Goal: Contribute content: Contribute content

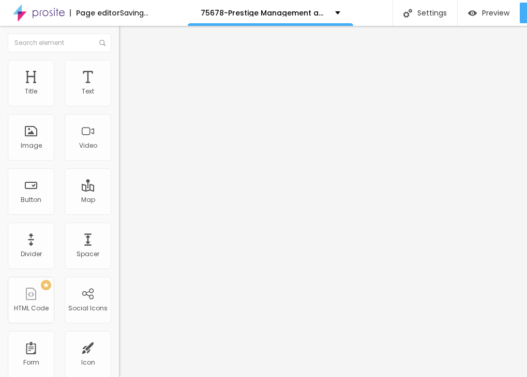
click at [119, 89] on span "Add image" at bounding box center [140, 84] width 42 height 9
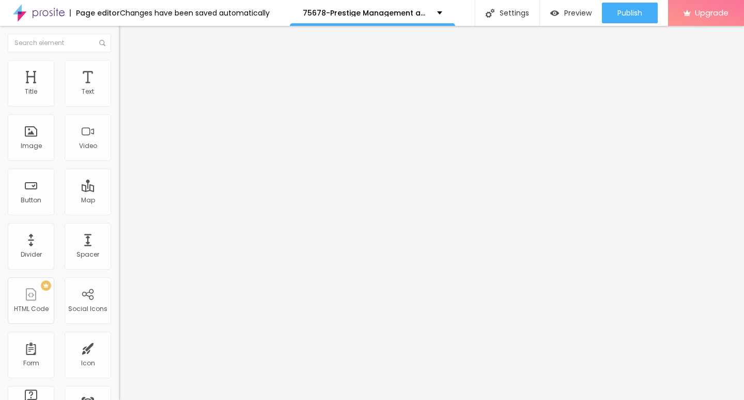
click at [119, 62] on img at bounding box center [123, 64] width 9 height 9
type input "95"
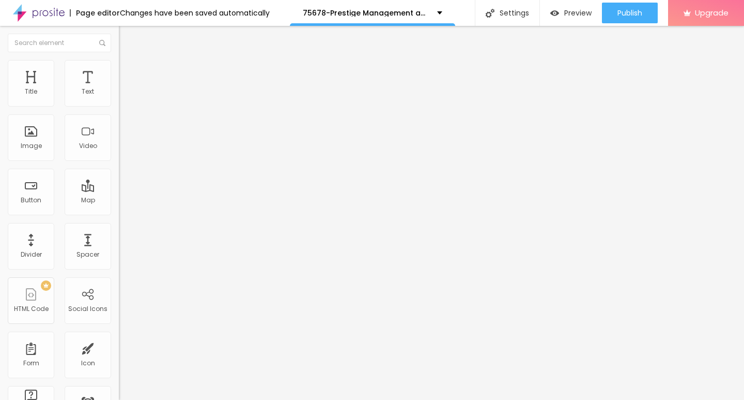
type input "75"
type input "50"
type input "45"
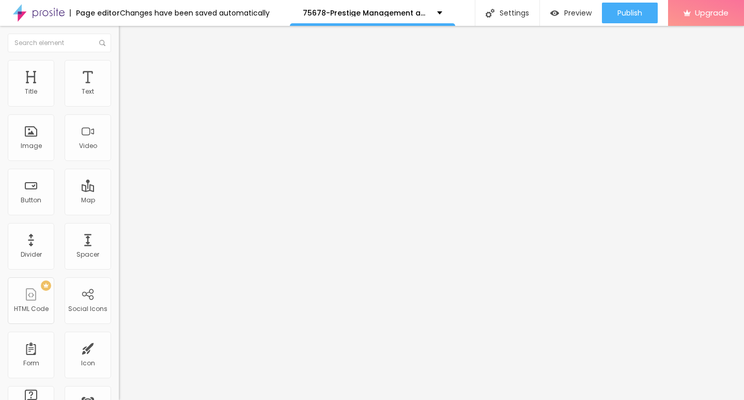
type input "45"
type input "20"
type input "15"
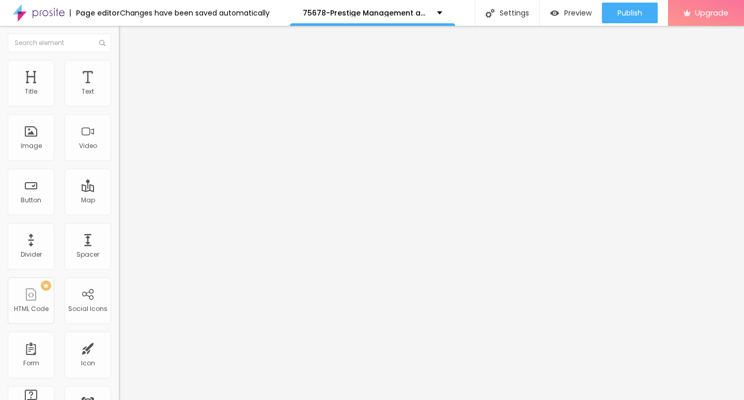
type input "10"
drag, startPoint x: 106, startPoint y: 110, endPoint x: 0, endPoint y: 109, distance: 106.5
type input "10"
click at [119, 106] on input "range" at bounding box center [152, 102] width 67 height 8
click at [119, 33] on button "Edit Image" at bounding box center [178, 38] width 119 height 24
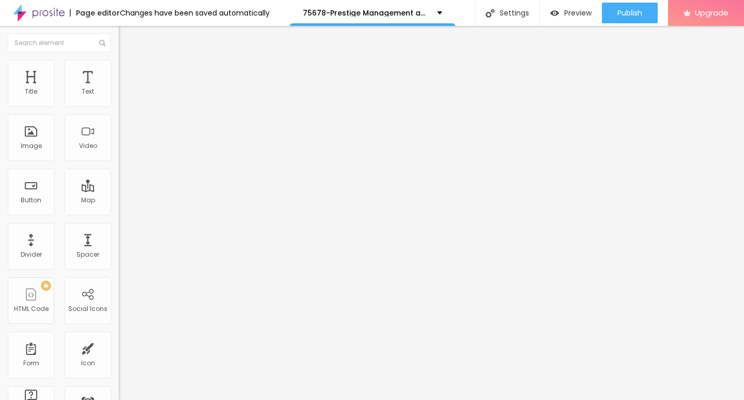
click at [119, 99] on button "button" at bounding box center [126, 93] width 14 height 11
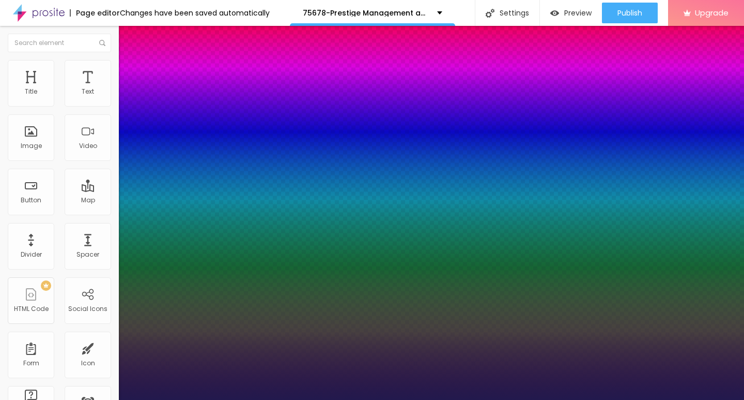
type input "1"
type input "20"
type input "1"
type input "27"
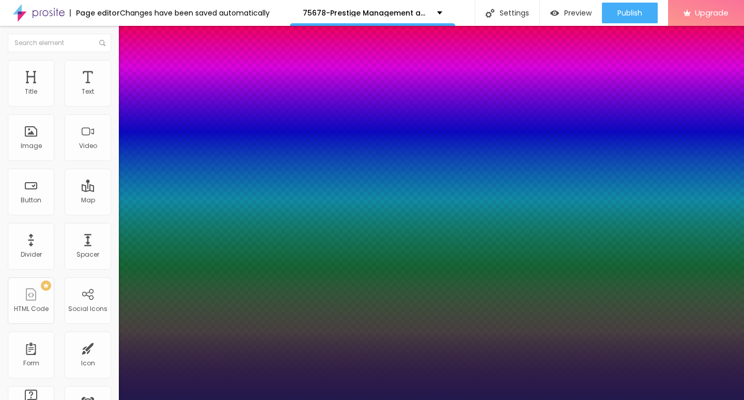
type input "27"
type input "1"
type input "28"
type input "1"
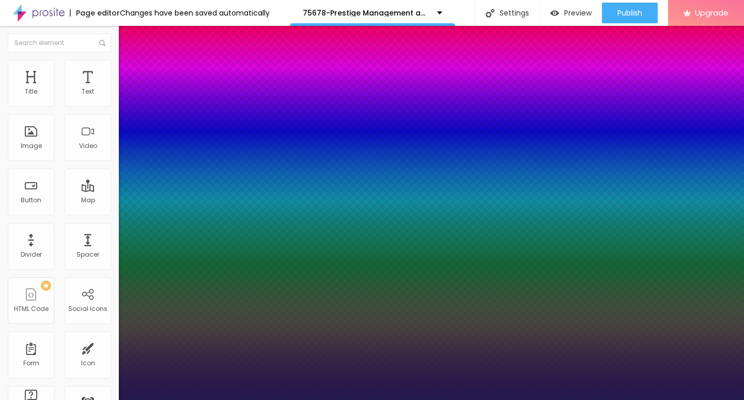
type input "29"
type input "1"
type input "28"
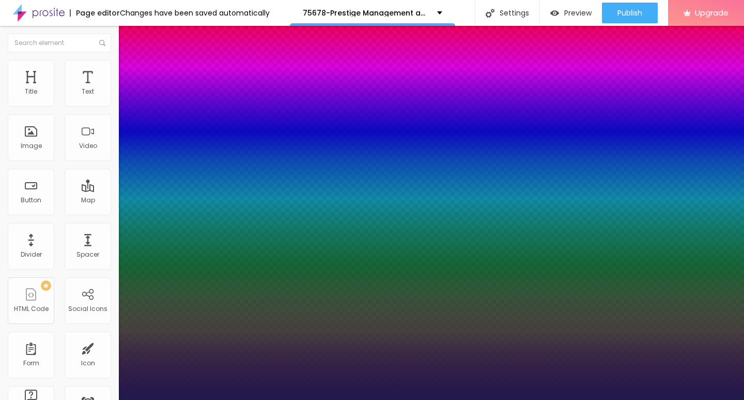
type input "1"
type input "27"
type input "1"
type input "26"
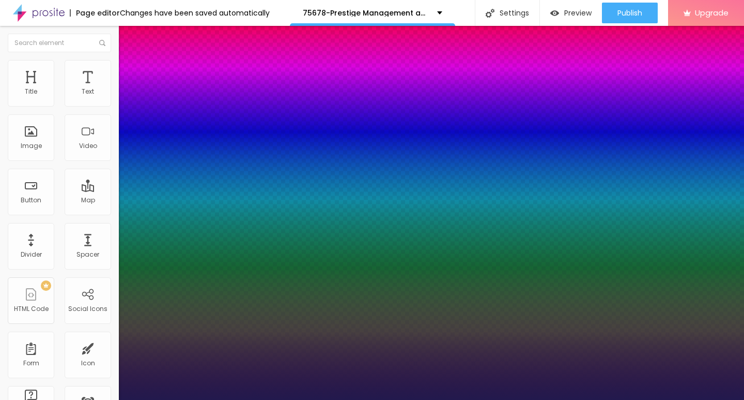
type input "26"
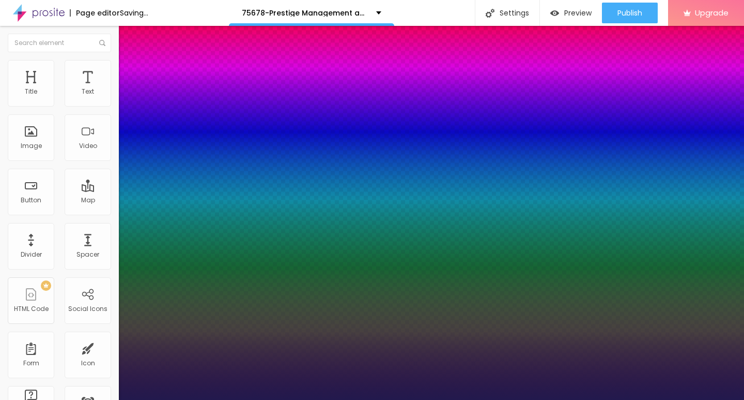
type input "1"
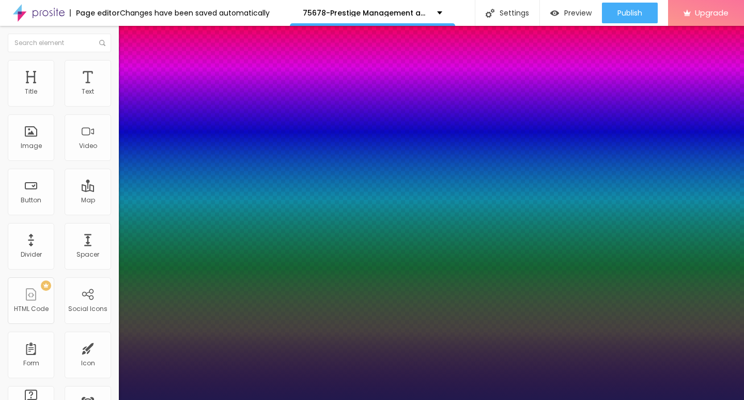
type input "25"
type input "1"
drag, startPoint x: 140, startPoint y: 175, endPoint x: 147, endPoint y: 175, distance: 7.2
type input "25"
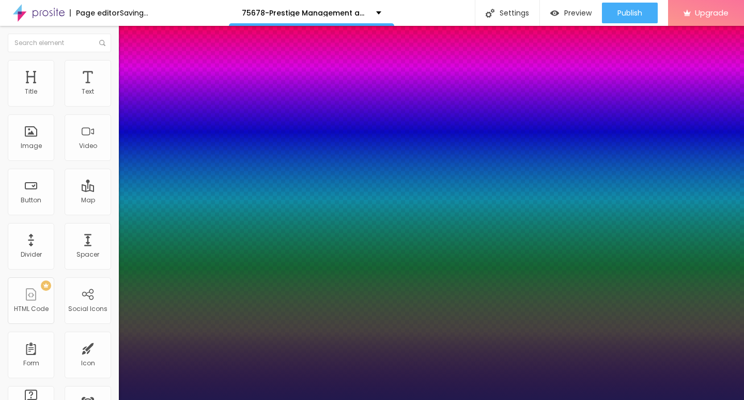
type input "1"
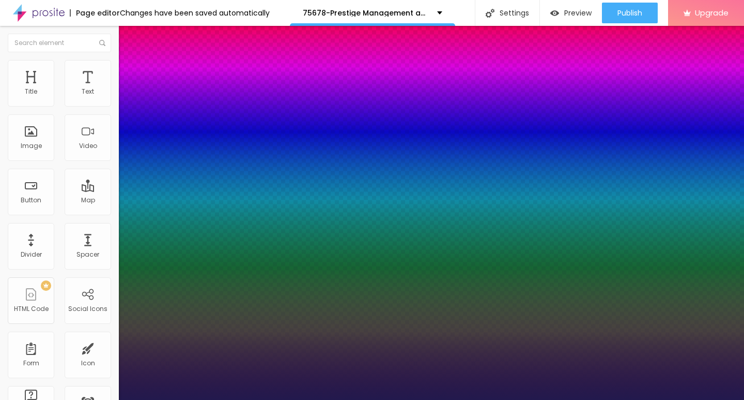
click at [298, 377] on div at bounding box center [372, 400] width 744 height 0
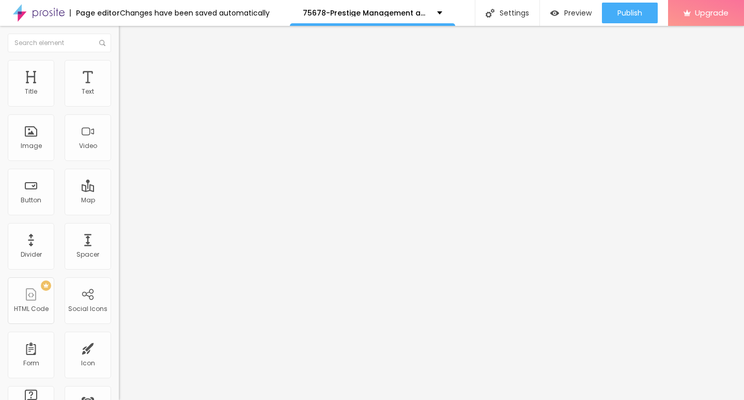
click at [127, 38] on img "button" at bounding box center [131, 38] width 8 height 8
drag, startPoint x: 45, startPoint y: 117, endPoint x: 10, endPoint y: 117, distance: 35.2
click at [119, 97] on input "Click me" at bounding box center [181, 92] width 124 height 10
paste input "→ VIEW DOCUMENT HERE"
type input "→ VIEW DOCUMENT HERE"
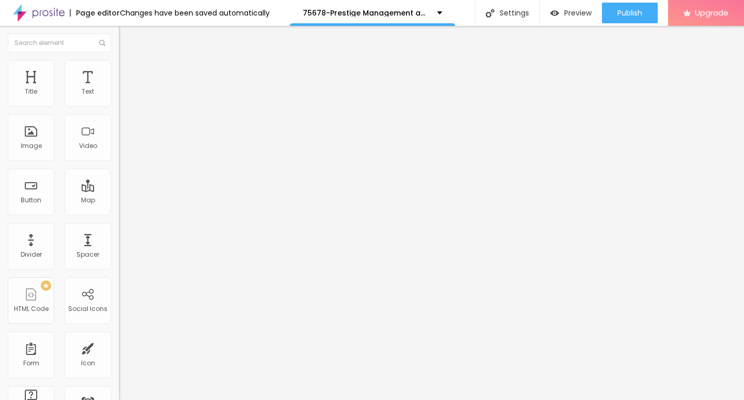
drag, startPoint x: 47, startPoint y: 217, endPoint x: 8, endPoint y: 213, distance: 38.9
click at [119, 213] on input "https://" at bounding box center [181, 208] width 124 height 10
paste input "[DOMAIN_NAME]"
type input "[URL][DOMAIN_NAME]"
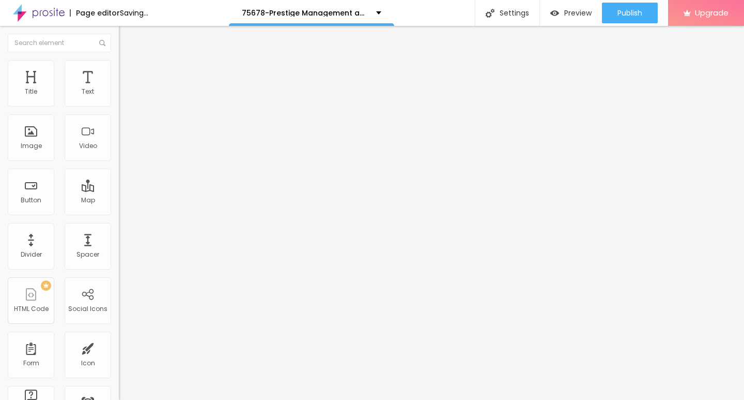
scroll to position [0, 1]
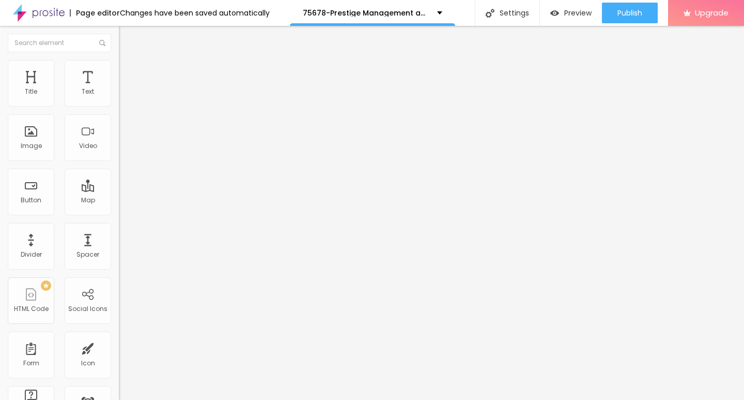
click at [119, 68] on li "Style" at bounding box center [178, 65] width 119 height 10
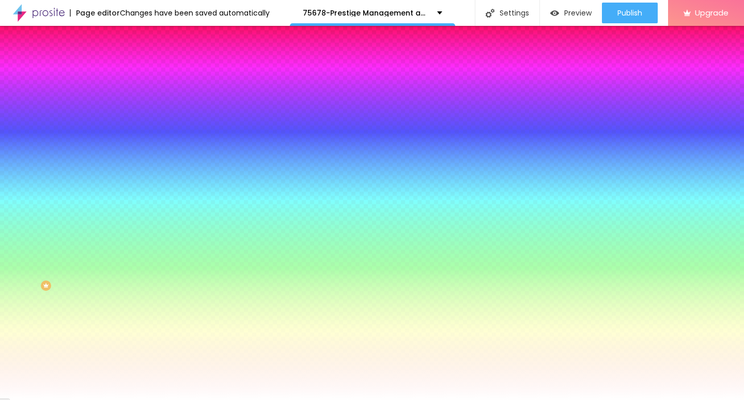
click at [124, 129] on icon "button" at bounding box center [126, 131] width 4 height 4
type input "17"
type input "18"
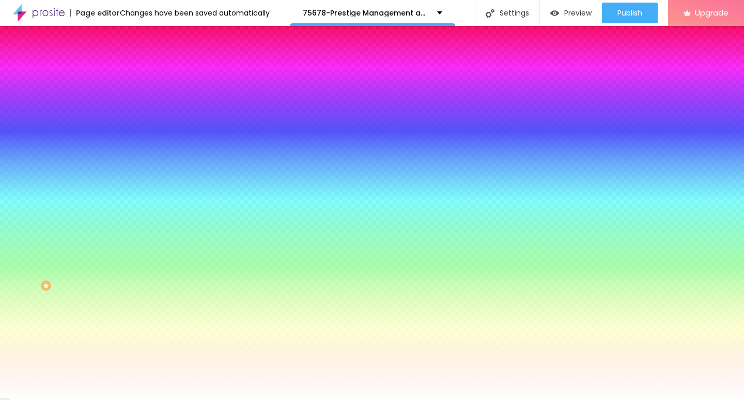
type input "19"
type input "20"
type input "21"
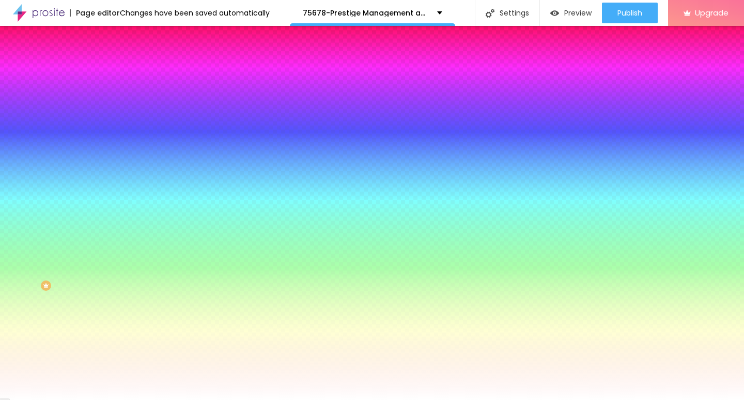
type input "21"
type input "22"
drag, startPoint x: 157, startPoint y: 200, endPoint x: 176, endPoint y: 199, distance: 19.1
type input "22"
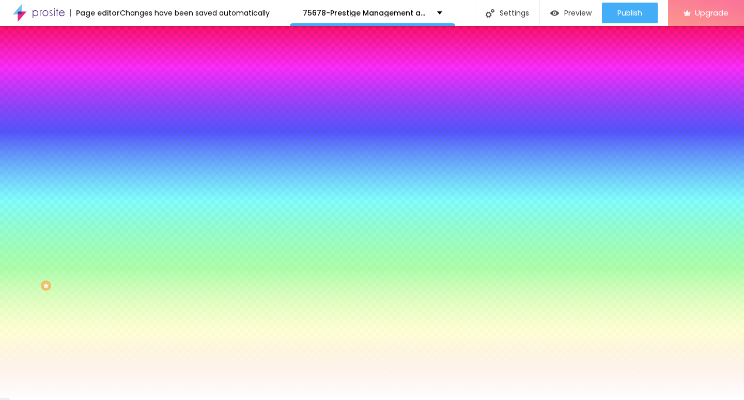
click at [501, 377] on div at bounding box center [372, 400] width 744 height 0
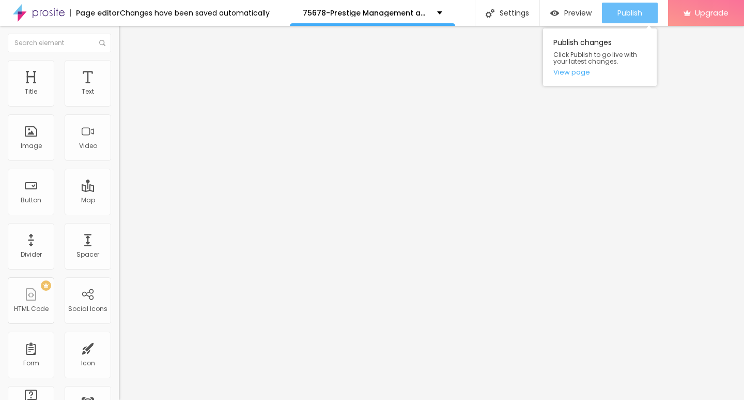
click at [526, 9] on span "Publish" at bounding box center [630, 13] width 25 height 8
